Goal: Transaction & Acquisition: Subscribe to service/newsletter

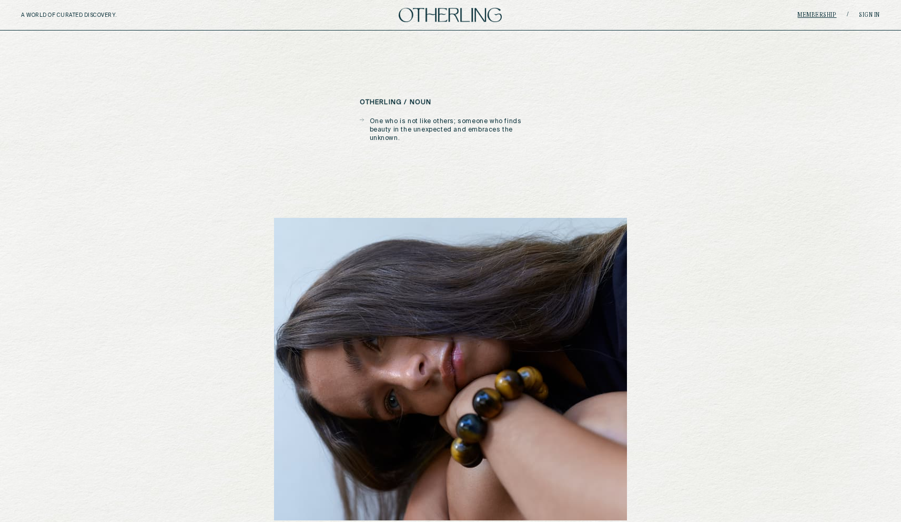
click at [817, 15] on link "Membership" at bounding box center [817, 15] width 39 height 6
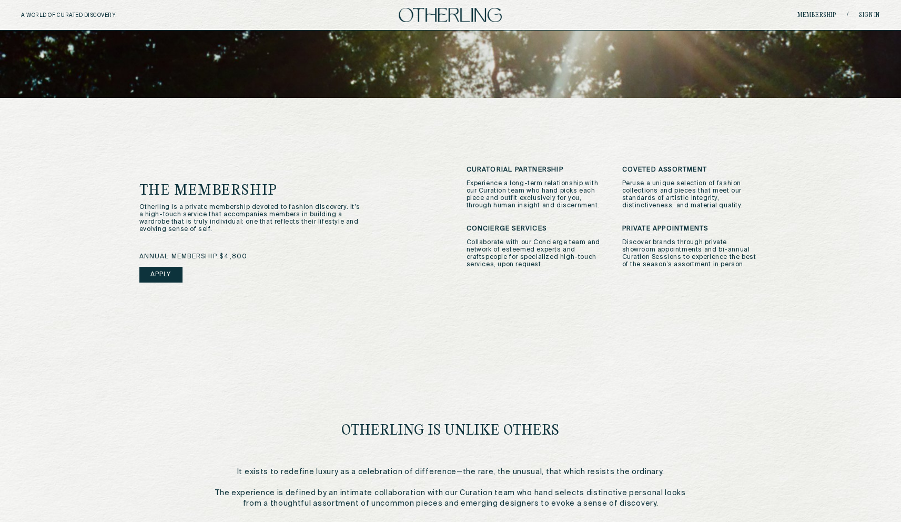
scroll to position [194, 0]
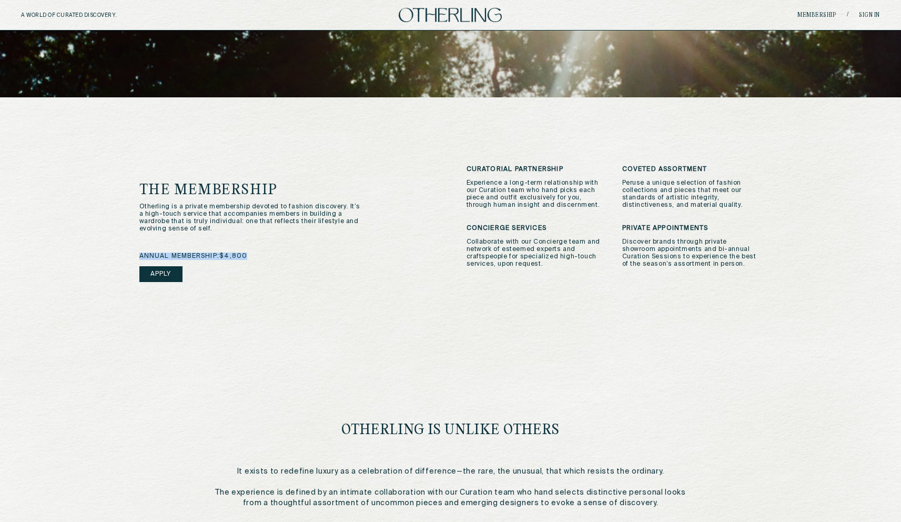
drag, startPoint x: 269, startPoint y: 258, endPoint x: 179, endPoint y: 240, distance: 91.7
click at [179, 240] on div "The Membership Otherling is a private membership devoted to fashion discovery. …" at bounding box center [287, 246] width 296 height 126
click at [319, 330] on div "The Membership Otherling is a private membership devoted to fashion discovery. …" at bounding box center [450, 322] width 665 height 450
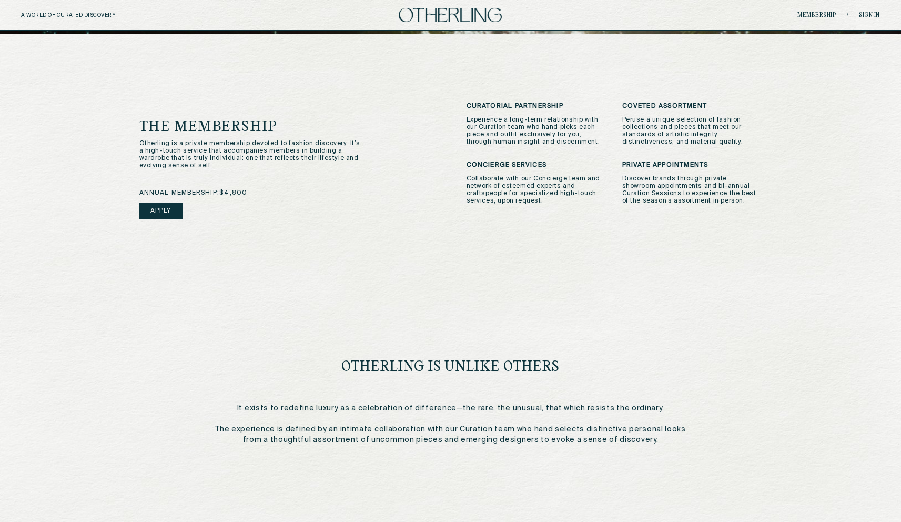
scroll to position [259, 0]
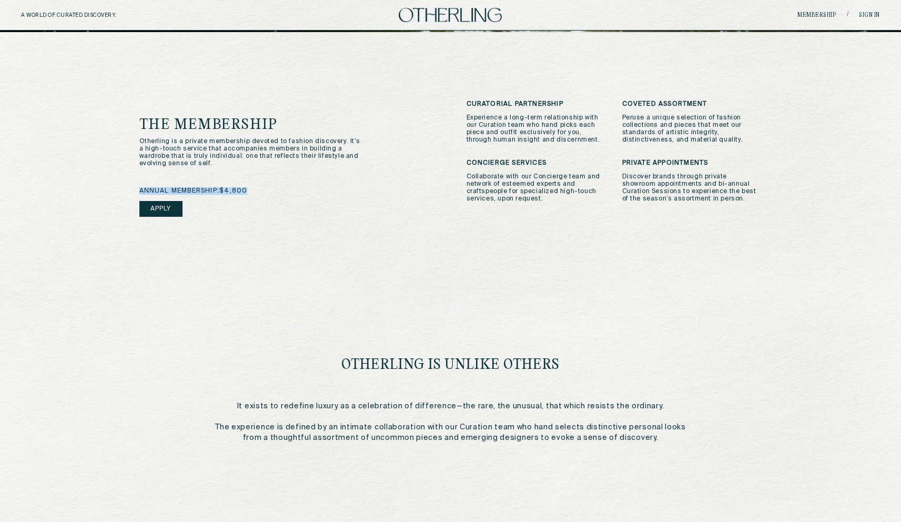
drag, startPoint x: 255, startPoint y: 190, endPoint x: 99, endPoint y: 190, distance: 155.8
click at [99, 189] on div "your portal to original curations and otherworldly discoveries. Becoming an Oth…" at bounding box center [450, 127] width 901 height 710
click at [318, 180] on div "The Membership Otherling is a private membership devoted to fashion discovery. …" at bounding box center [287, 181] width 296 height 126
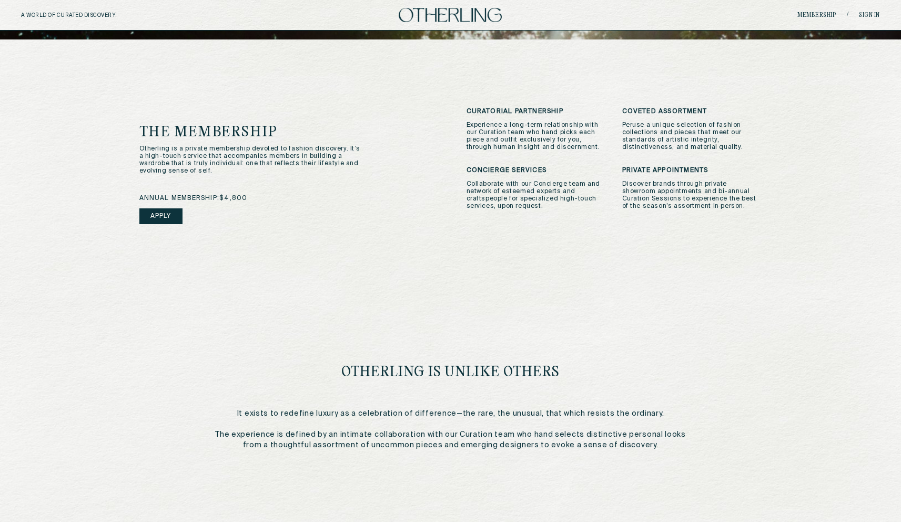
scroll to position [244, 0]
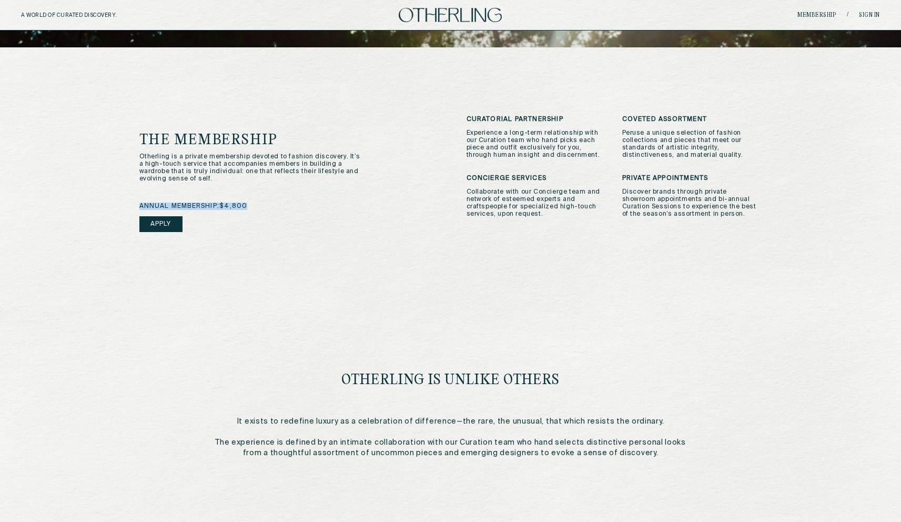
drag, startPoint x: 251, startPoint y: 208, endPoint x: 216, endPoint y: 200, distance: 36.0
click at [216, 200] on div "The Membership Otherling is a private membership devoted to fashion discovery. …" at bounding box center [287, 196] width 296 height 126
click at [259, 210] on div "annual membership: $4,800 Apply" at bounding box center [287, 231] width 296 height 57
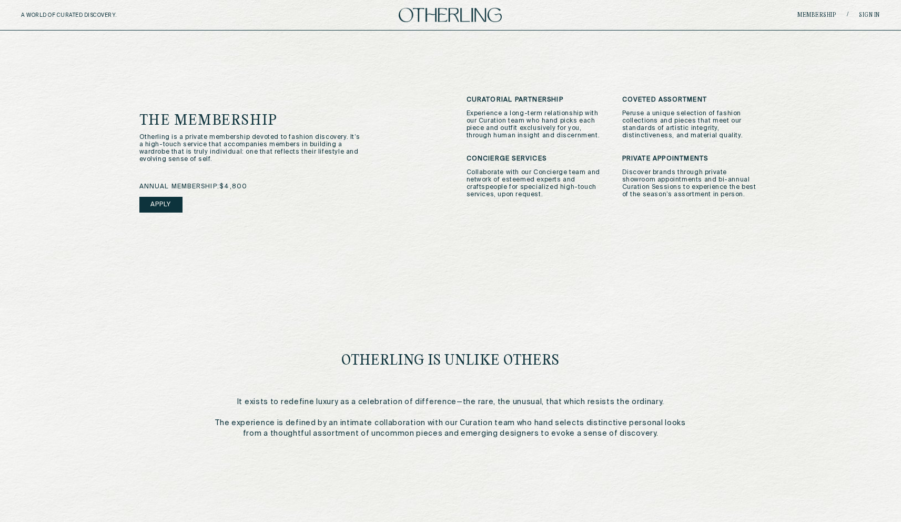
scroll to position [264, 0]
drag, startPoint x: 252, startPoint y: 185, endPoint x: 131, endPoint y: 187, distance: 120.5
click at [130, 186] on div "The Membership Otherling is a private membership devoted to fashion discovery. …" at bounding box center [450, 252] width 665 height 450
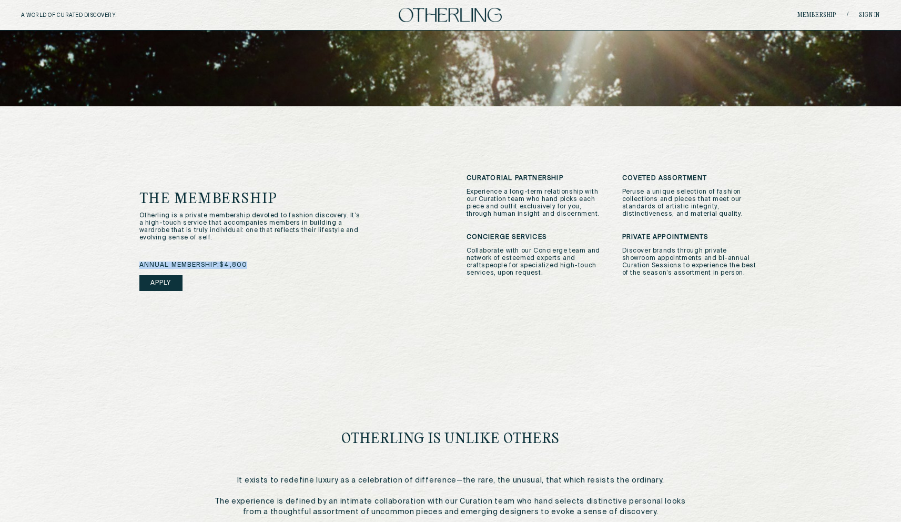
scroll to position [0, 0]
